Goal: Task Accomplishment & Management: Manage account settings

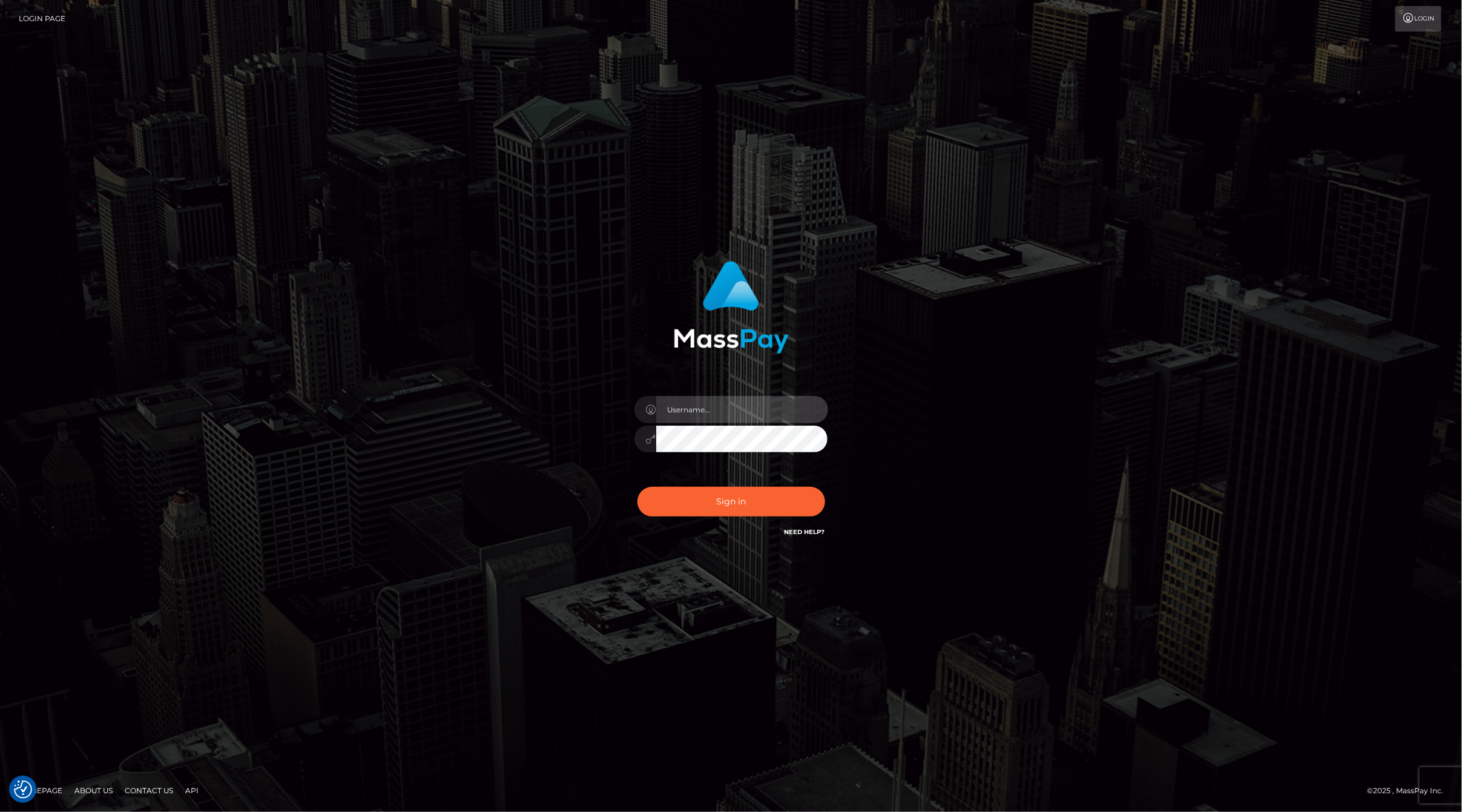
click at [740, 415] on input "text" at bounding box center [742, 409] width 172 height 27
type input "ashbil"
click at [721, 495] on button "Sign in" at bounding box center [731, 501] width 188 height 29
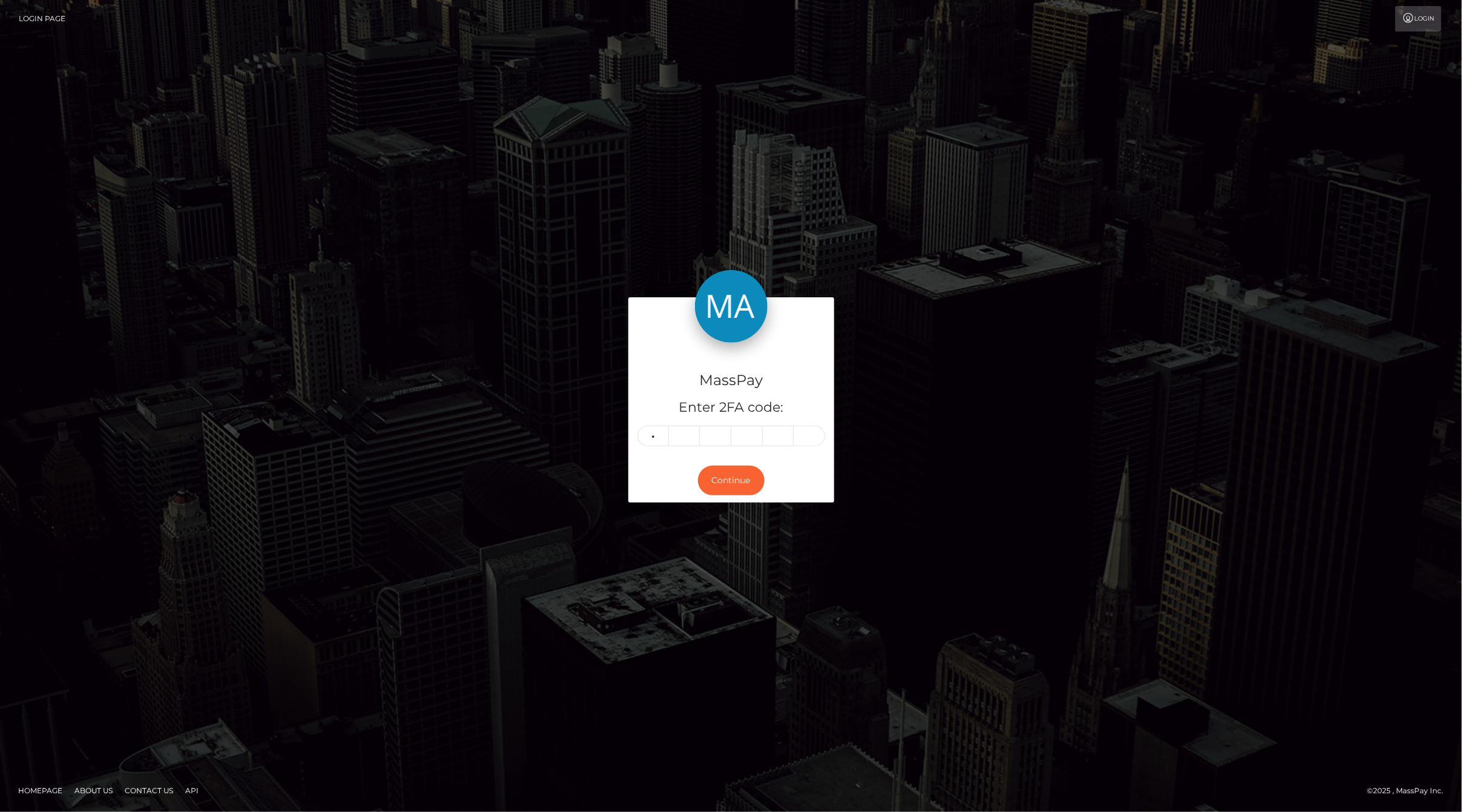
type input "1"
type input "7"
type input "2"
type input "9"
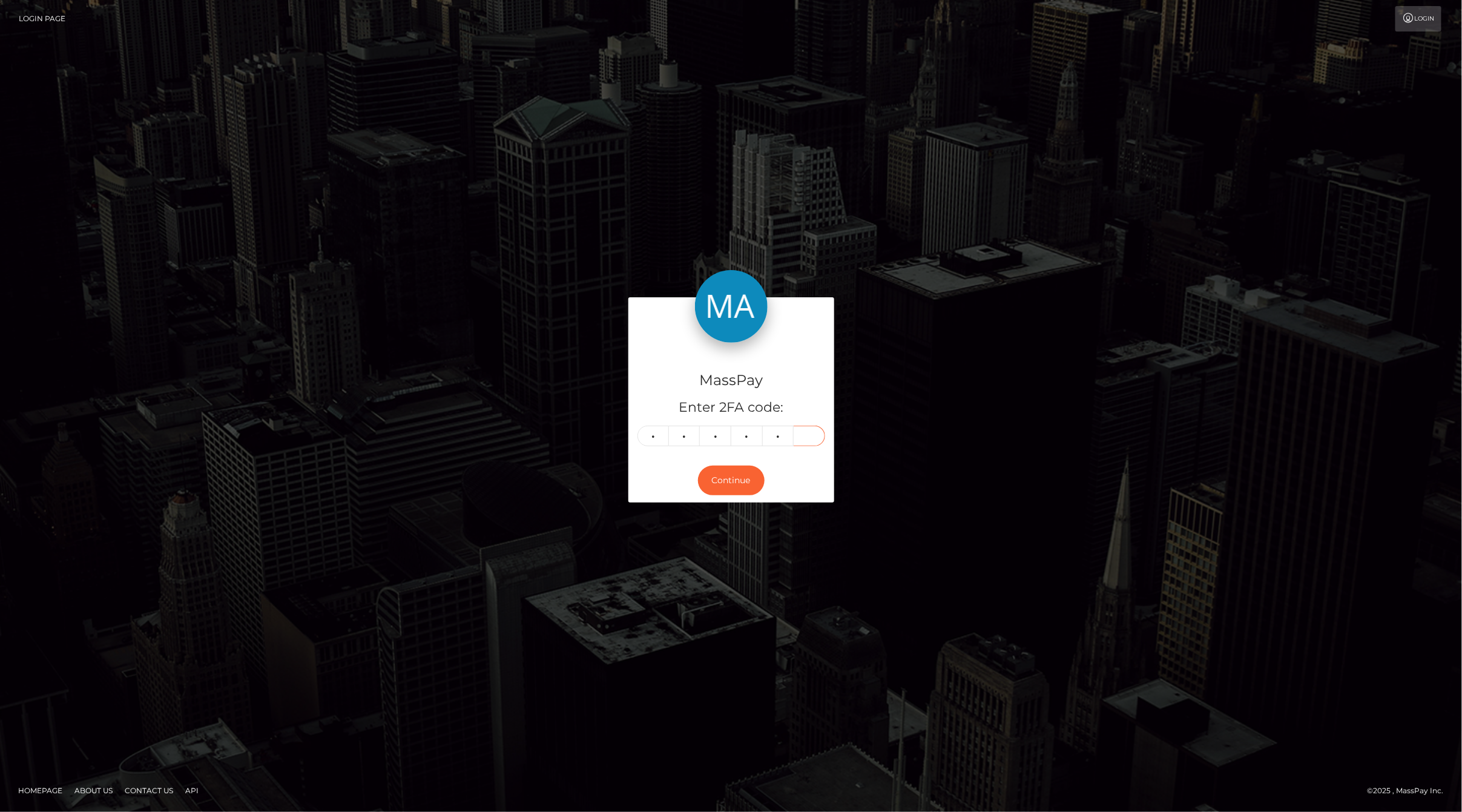
type input "5"
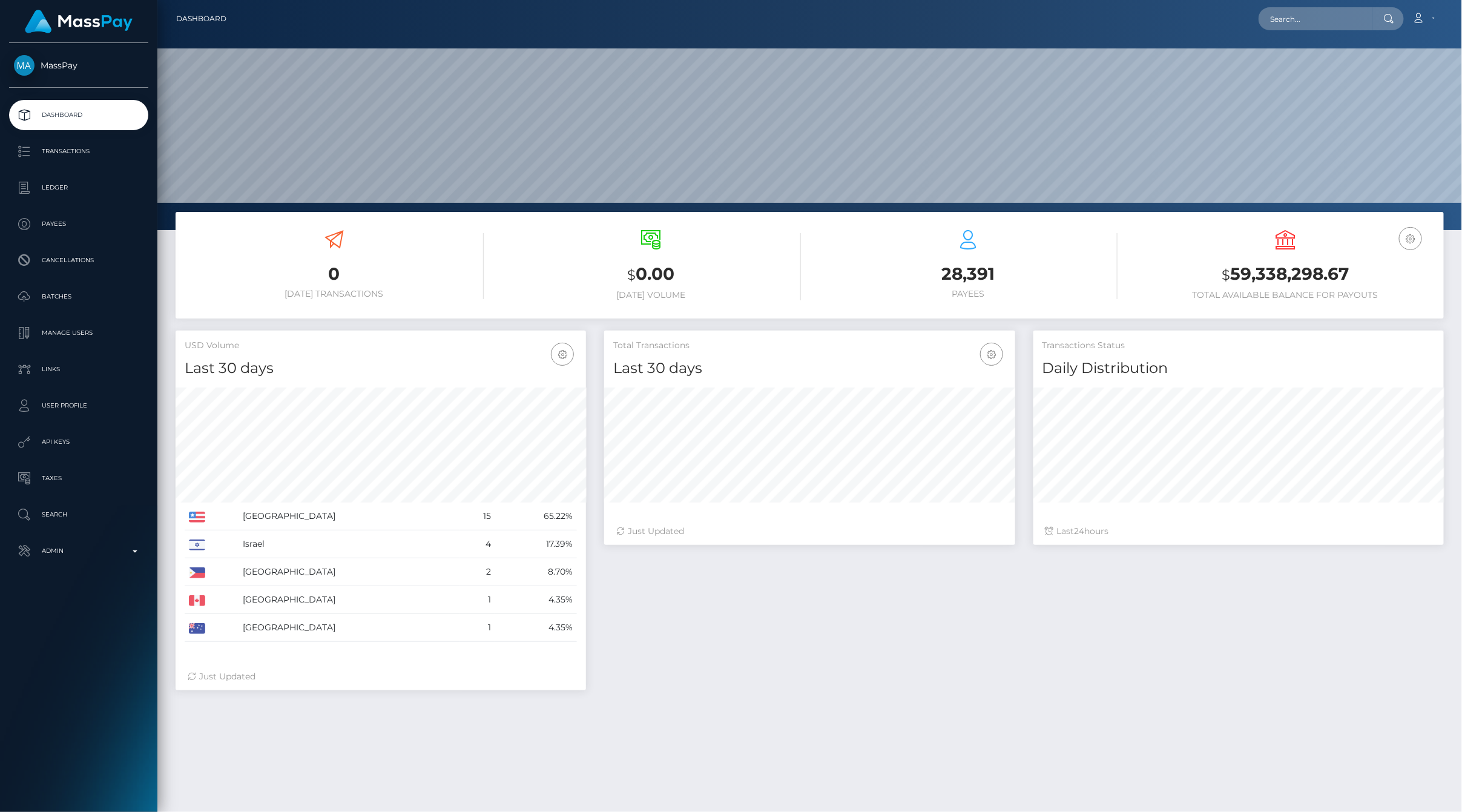
scroll to position [214, 410]
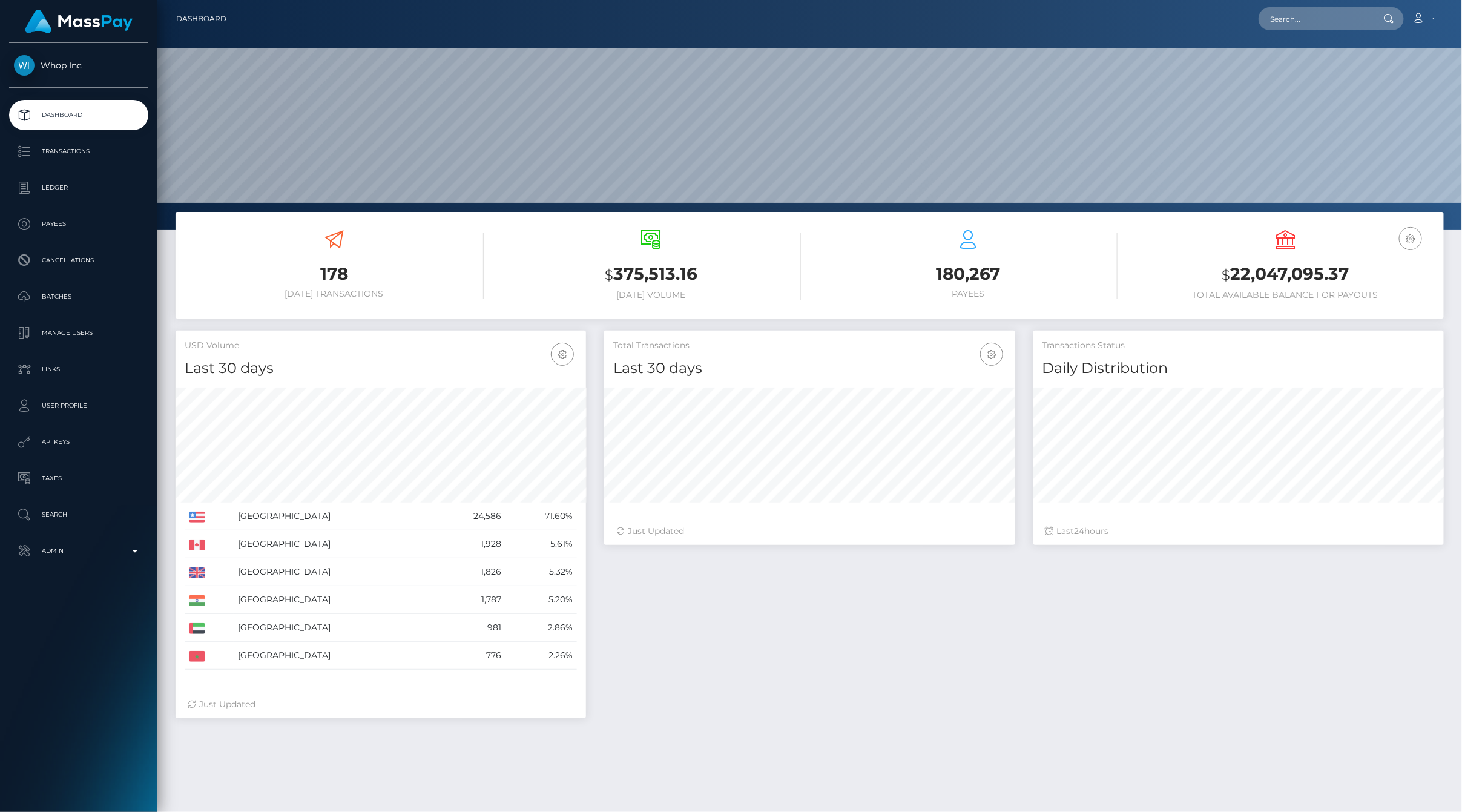
scroll to position [214, 410]
click at [80, 177] on link "Ledger" at bounding box center [78, 187] width 139 height 30
